Goal: Check status: Check status

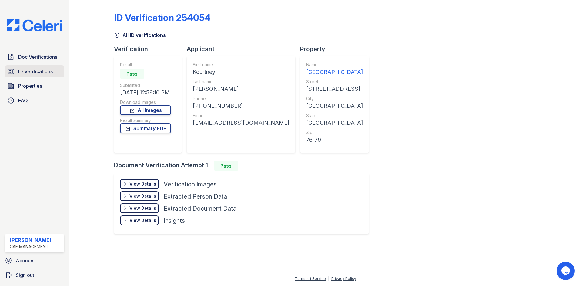
click at [35, 75] on span "ID Verifications" at bounding box center [35, 71] width 35 height 7
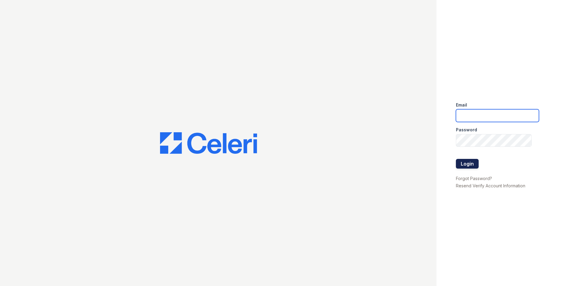
type input "longhorn1@cafmanagement.com"
drag, startPoint x: 474, startPoint y: 167, endPoint x: 472, endPoint y: 163, distance: 4.1
click at [472, 163] on button "Login" at bounding box center [467, 164] width 23 height 10
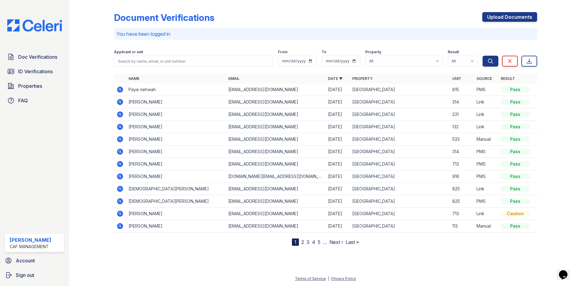
click at [120, 91] on icon at bounding box center [120, 90] width 6 height 6
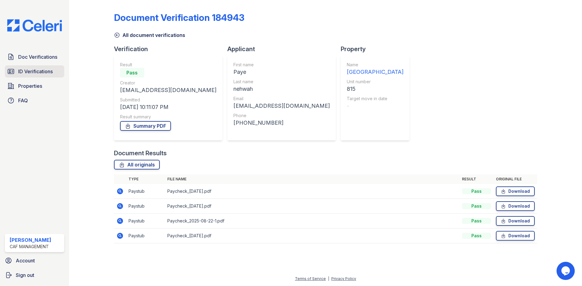
click at [29, 71] on span "ID Verifications" at bounding box center [35, 71] width 35 height 7
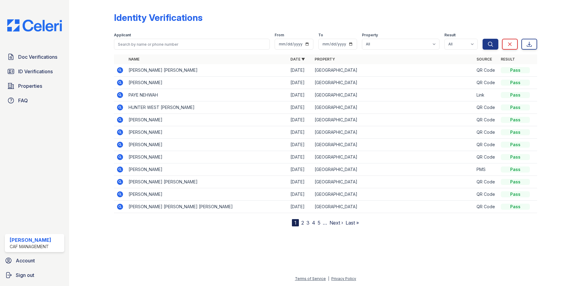
click at [118, 94] on icon at bounding box center [120, 95] width 6 height 6
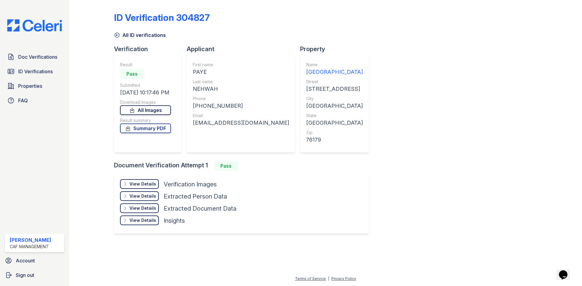
click at [151, 107] on link "All Images" at bounding box center [145, 110] width 51 height 10
click at [158, 128] on link "Summary PDF" at bounding box center [145, 129] width 51 height 10
